Goal: Information Seeking & Learning: Learn about a topic

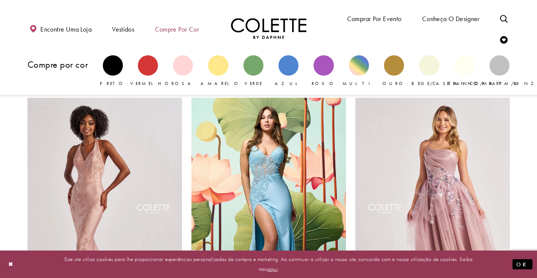
click at [194, 29] on font "Compre por cor" at bounding box center [177, 29] width 44 height 9
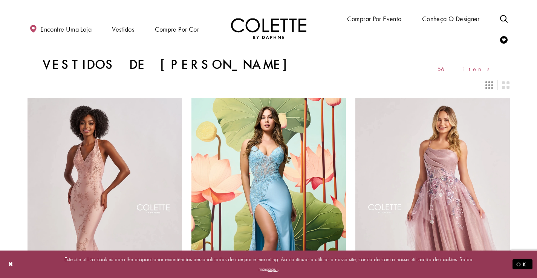
drag, startPoint x: 195, startPoint y: 28, endPoint x: 185, endPoint y: 60, distance: 33.6
click at [188, 70] on div "Vestidos de baile rosa 56 itens" at bounding box center [269, 64] width 482 height 15
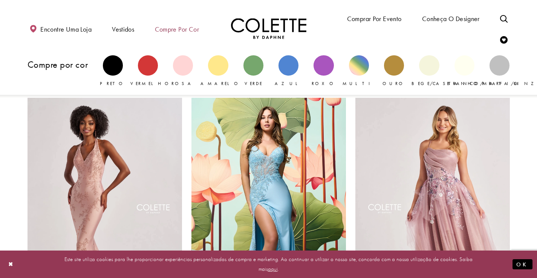
click at [195, 31] on font "Compre por cor" at bounding box center [177, 29] width 44 height 9
drag, startPoint x: 194, startPoint y: 30, endPoint x: 181, endPoint y: 31, distance: 12.8
click at [186, 42] on div "Encontre uma loja Vestidos Vestidos Ocasião FAVORITOS DO DAF VESTIDOS DE NOITE" at bounding box center [268, 29] width 497 height 42
click at [178, 28] on font "Compre por cor" at bounding box center [177, 29] width 44 height 9
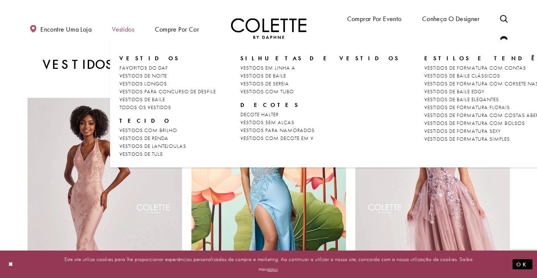
click at [125, 31] on font "Vestidos" at bounding box center [123, 29] width 22 height 9
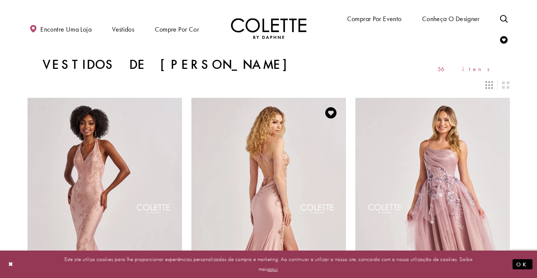
click at [267, 199] on img "Visite Colette by Daphne Estilo No. CL8535 Página" at bounding box center [268, 210] width 154 height 225
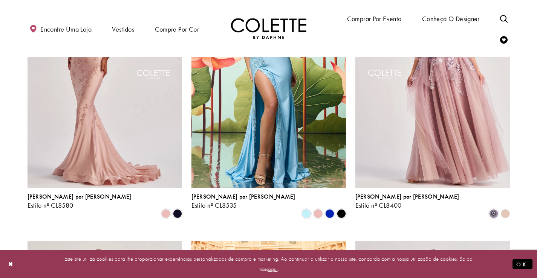
scroll to position [293, 0]
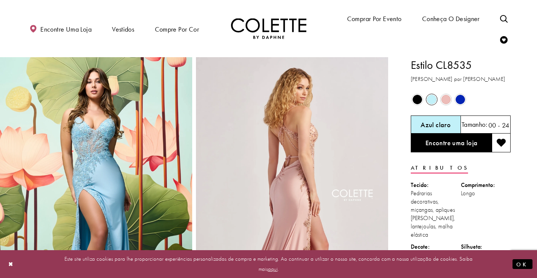
click at [460, 99] on span "O estado dos controles de cores do produto depende do tamanho escolhido" at bounding box center [460, 99] width 9 height 9
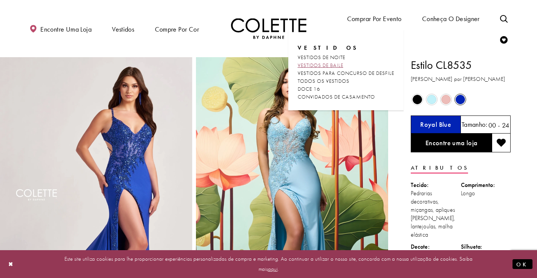
click at [328, 66] on font "VESTIDOS DE BAILE" at bounding box center [321, 65] width 46 height 7
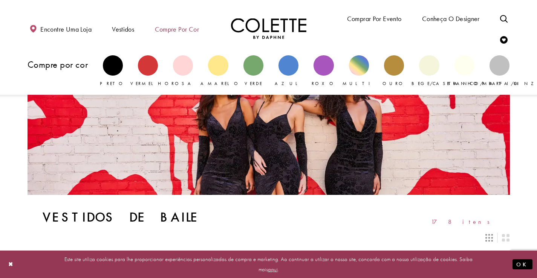
click at [194, 31] on font "Compre por cor" at bounding box center [177, 29] width 44 height 9
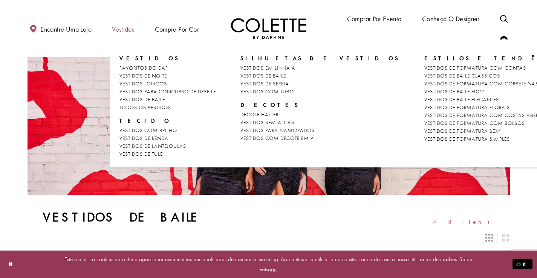
drag, startPoint x: 191, startPoint y: 28, endPoint x: 123, endPoint y: 38, distance: 68.1
click at [127, 40] on div "Encontre uma loja Vestidos Vestidos Ocasião FAVORITOS DO DAF VESTIDOS DE NOITE" at bounding box center [268, 29] width 497 height 42
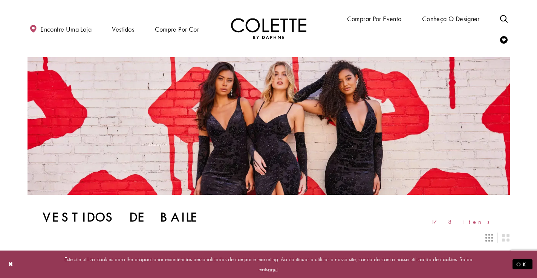
click at [406, 34] on ul "Comprar por evento Vestidos Ocasião VESTIDOS DE NOITE VESTIDOS DE BAILE VESTIDO…" at bounding box center [393, 29] width 249 height 42
click at [502, 18] on icon "Alternar pesquisa" at bounding box center [504, 19] width 8 height 8
click at [445, 15] on input "Procurar" at bounding box center [449, 18] width 91 height 11
type input "****"
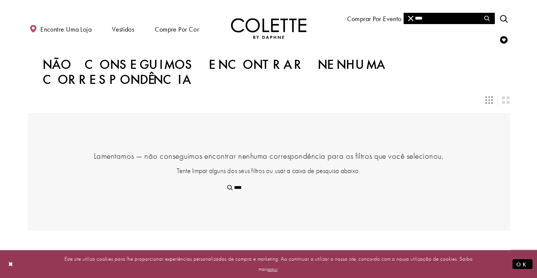
drag, startPoint x: 434, startPoint y: 18, endPoint x: 393, endPoint y: 1, distance: 44.6
click at [391, 6] on div "**** **** Encontre uma loja Vestidos Vestidos Ocasião" at bounding box center [269, 28] width 482 height 57
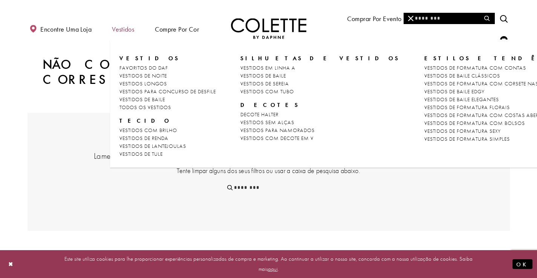
click at [122, 28] on font "Vestidos" at bounding box center [123, 29] width 22 height 9
click at [153, 107] on font "TODOS OS VESTIDOS" at bounding box center [145, 107] width 52 height 7
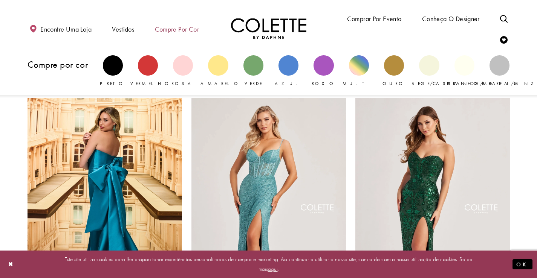
click at [191, 30] on font "Compre por cor" at bounding box center [177, 29] width 44 height 9
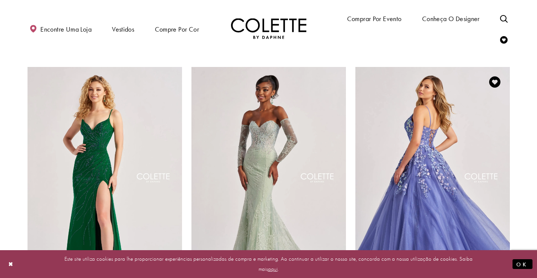
scroll to position [527, 0]
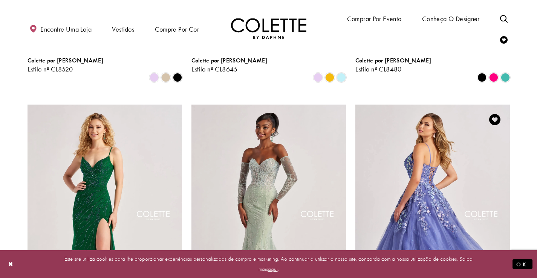
click at [429, 200] on img "Visite Colette by Daphne Estilo No. CL8420 Página" at bounding box center [432, 217] width 154 height 225
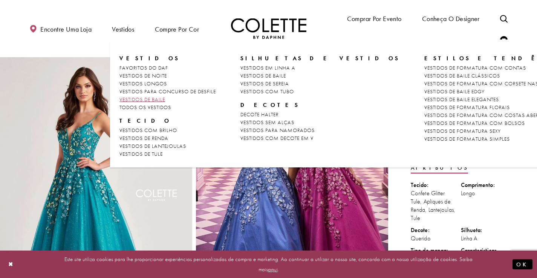
click at [132, 99] on font "VESTIDOS DE BAILE" at bounding box center [142, 99] width 46 height 7
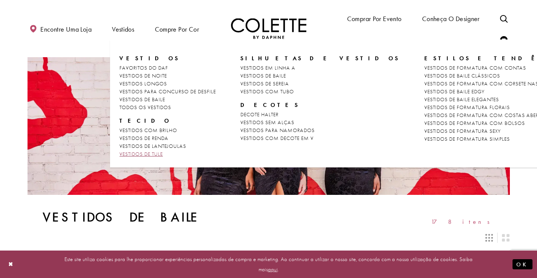
click at [153, 153] on font "VESTIDOS DE TULE" at bounding box center [140, 154] width 43 height 7
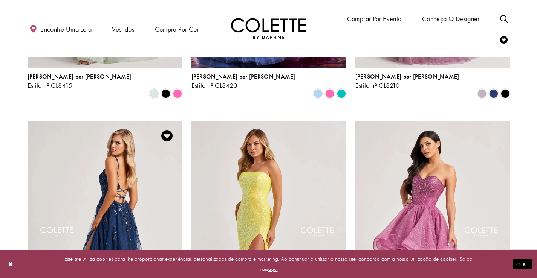
scroll to position [226, 0]
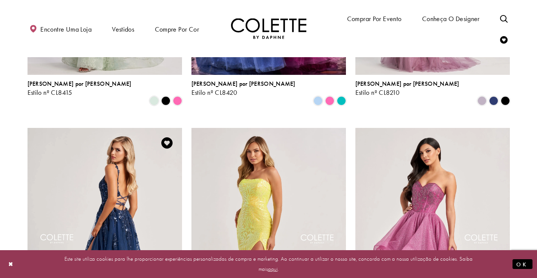
click at [118, 208] on img "Visite Colette by Daphne Estilo No. CL8060 Página" at bounding box center [105, 240] width 154 height 225
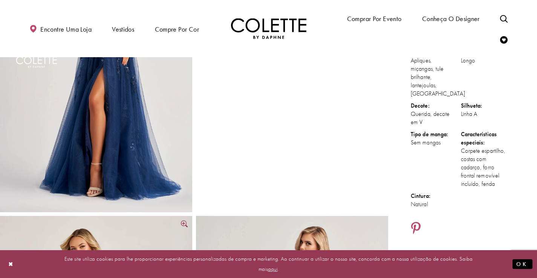
scroll to position [75, 0]
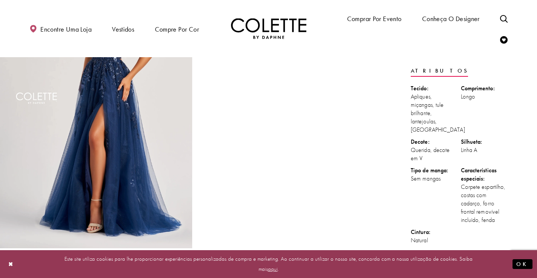
click at [134, 174] on img "Tamanho real Estilo CL8060 Colette por Daphne #0 padrão Azul Marinho frente ima…" at bounding box center [96, 104] width 192 height 288
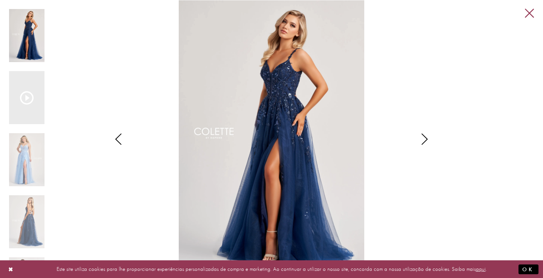
click at [529, 13] on link "Close" at bounding box center [528, 13] width 9 height 9
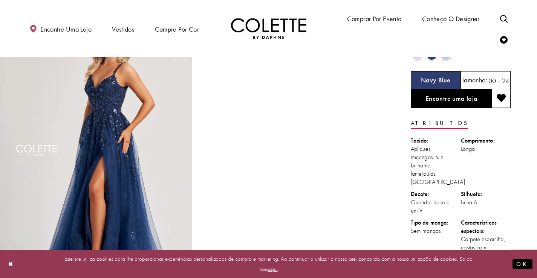
scroll to position [0, 0]
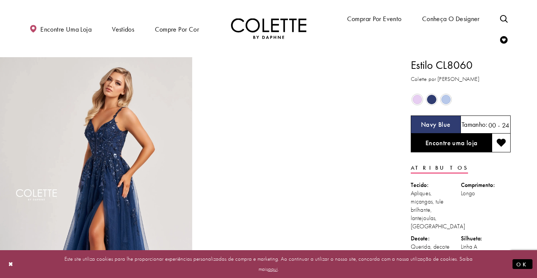
drag, startPoint x: 106, startPoint y: 45, endPoint x: 119, endPoint y: 48, distance: 13.9
click at [106, 45] on div "Encontre uma loja Vestidos Vestidos Ocasião FAVORITOS DO DAF VESTIDOS DE NOITE" at bounding box center [268, 29] width 497 height 42
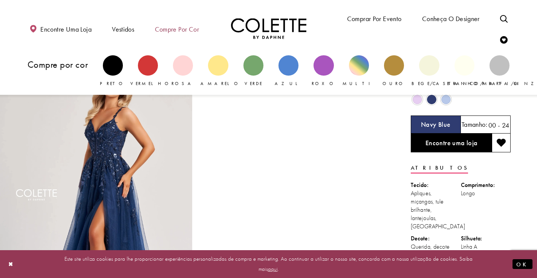
click at [170, 27] on font "Compre por cor" at bounding box center [177, 29] width 44 height 9
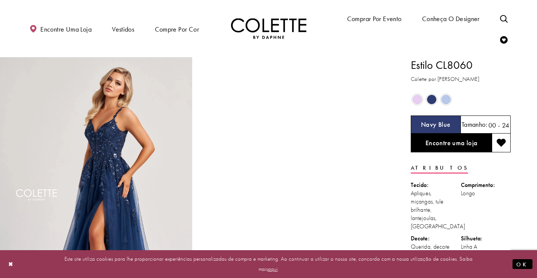
click at [323, 125] on div at bounding box center [292, 201] width 192 height 288
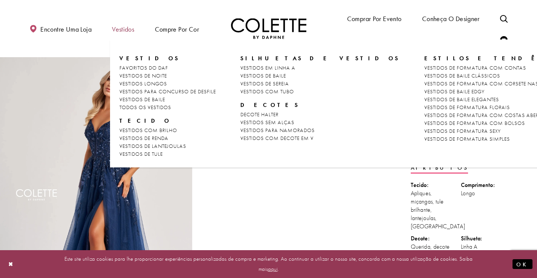
click at [130, 30] on font "Vestidos" at bounding box center [123, 29] width 22 height 9
click at [126, 26] on font "Vestidos" at bounding box center [123, 29] width 22 height 9
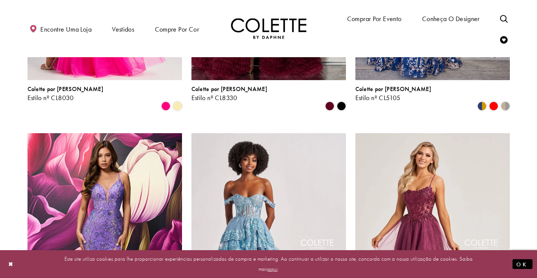
scroll to position [716, 0]
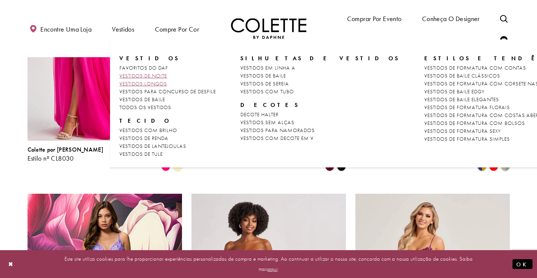
click at [137, 79] on ul "FAVORITOS DO DAF VESTIDOS DE NOITE VESTIDOS LONGOS VESTIDOS PARA CONCURSO DE DE…" at bounding box center [167, 87] width 96 height 47
click at [137, 80] on link "VESTIDOS LONGOS" at bounding box center [167, 84] width 96 height 8
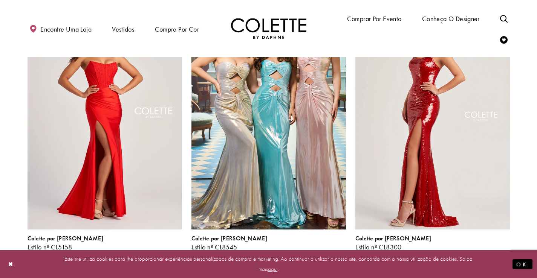
scroll to position [904, 0]
